Goal: Information Seeking & Learning: Learn about a topic

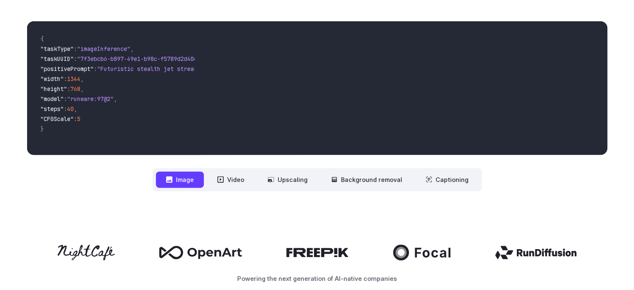
scroll to position [209, 0]
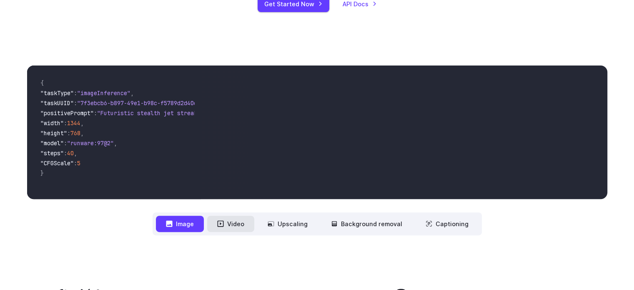
click at [226, 220] on button "Video" at bounding box center [230, 224] width 47 height 16
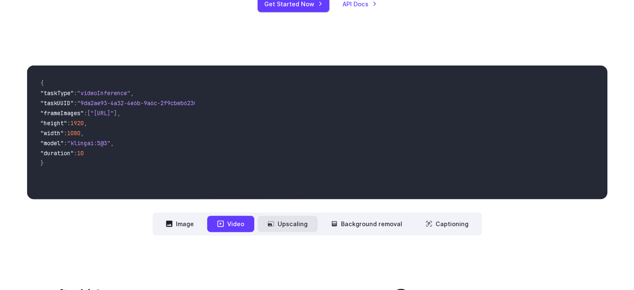
click at [311, 226] on button "Upscaling" at bounding box center [288, 224] width 60 height 16
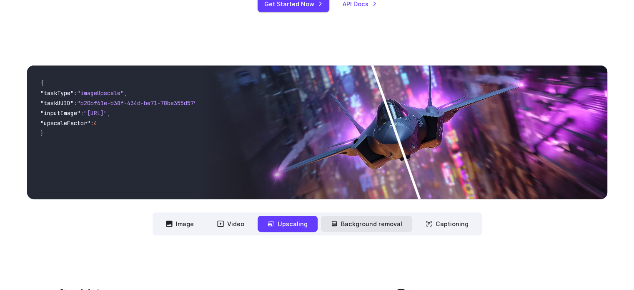
click at [342, 225] on button "Background removal" at bounding box center [366, 224] width 91 height 16
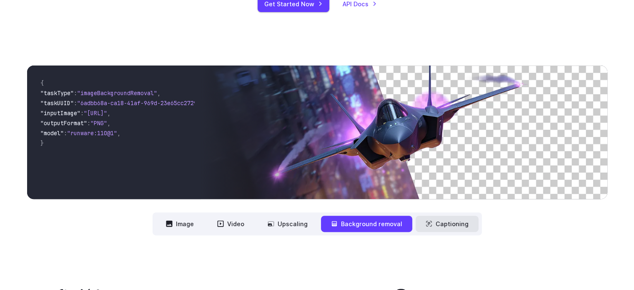
click at [437, 224] on button "Captioning" at bounding box center [447, 224] width 63 height 16
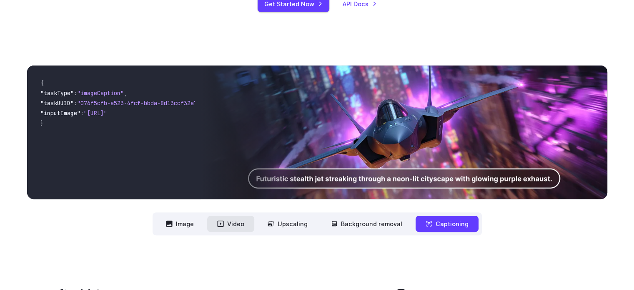
click at [245, 225] on button "Video" at bounding box center [230, 224] width 47 height 16
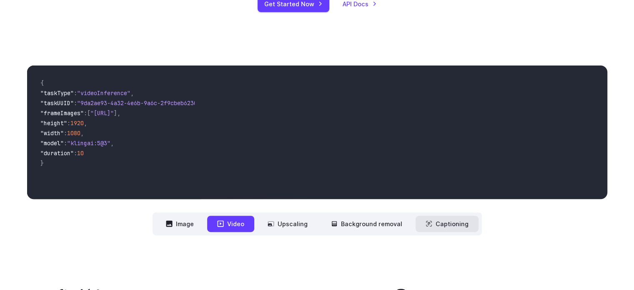
drag, startPoint x: 196, startPoint y: 225, endPoint x: 444, endPoint y: 222, distance: 247.8
click at [197, 225] on button "Image" at bounding box center [180, 224] width 48 height 16
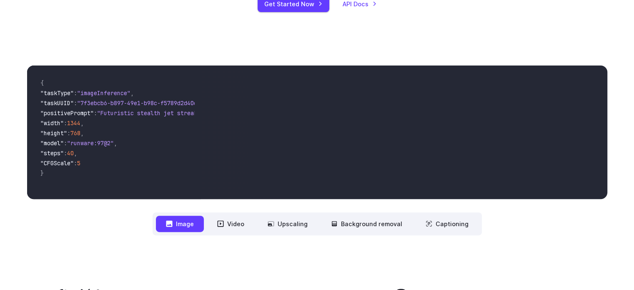
click at [524, 227] on div "**********" at bounding box center [317, 150] width 581 height 170
click at [451, 223] on button "Captioning" at bounding box center [447, 224] width 63 height 16
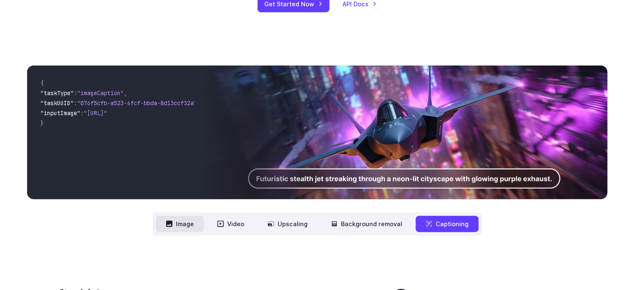
click at [194, 224] on button "Image" at bounding box center [180, 224] width 48 height 16
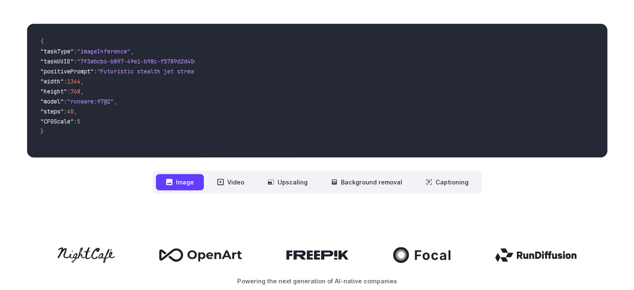
scroll to position [292, 0]
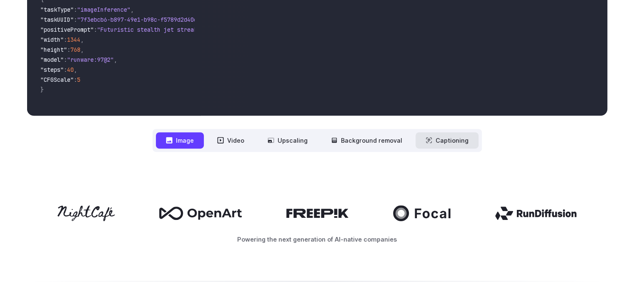
click at [430, 139] on icon at bounding box center [429, 140] width 7 height 7
click at [432, 138] on button "Captioning" at bounding box center [447, 140] width 63 height 16
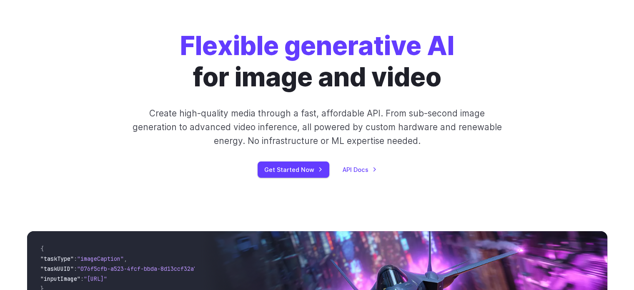
scroll to position [0, 0]
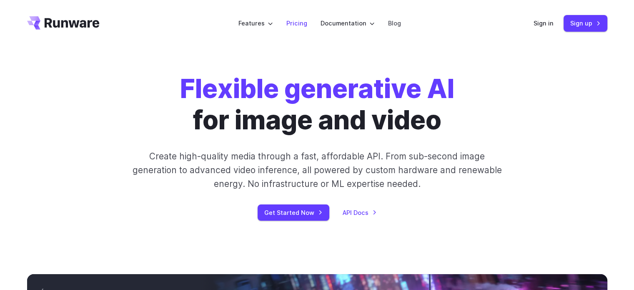
click at [292, 20] on link "Pricing" at bounding box center [297, 23] width 21 height 10
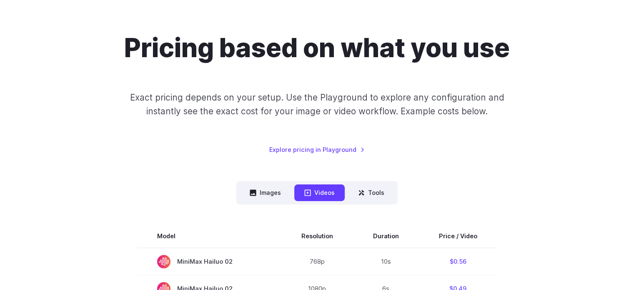
scroll to position [167, 0]
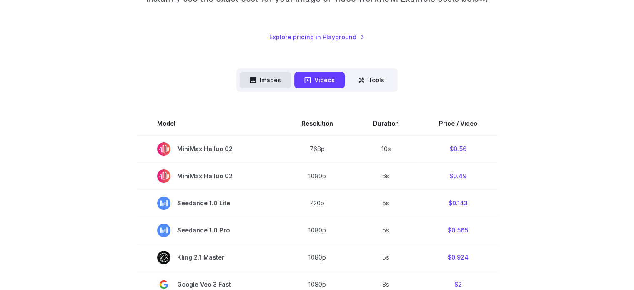
click at [263, 86] on button "Images" at bounding box center [265, 80] width 51 height 16
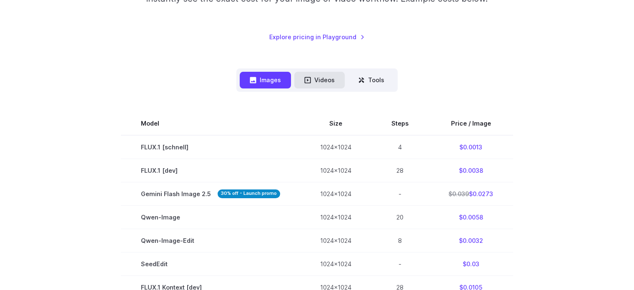
click at [318, 83] on button "Videos" at bounding box center [319, 80] width 50 height 16
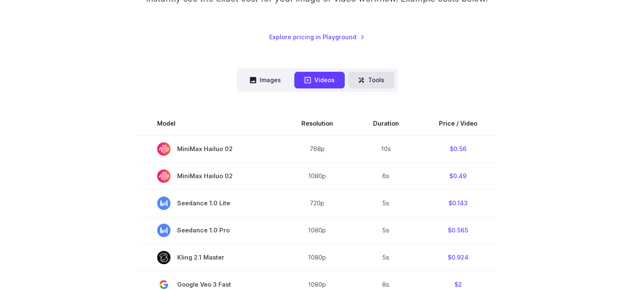
click at [365, 82] on button "Tools" at bounding box center [371, 80] width 46 height 16
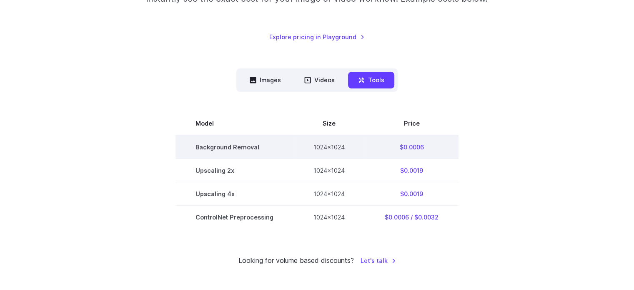
click at [402, 146] on td "$0.0006" at bounding box center [412, 147] width 94 height 24
click at [237, 145] on td "Background Removal" at bounding box center [235, 147] width 118 height 24
